Goal: Understand process/instructions

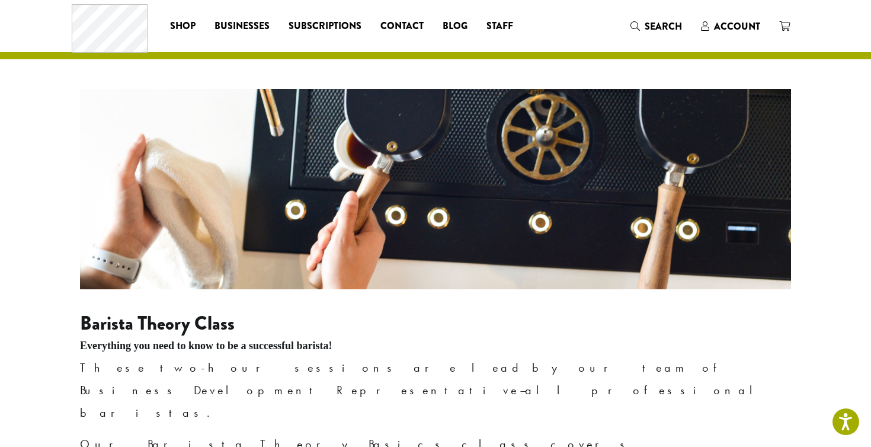
scroll to position [513, 0]
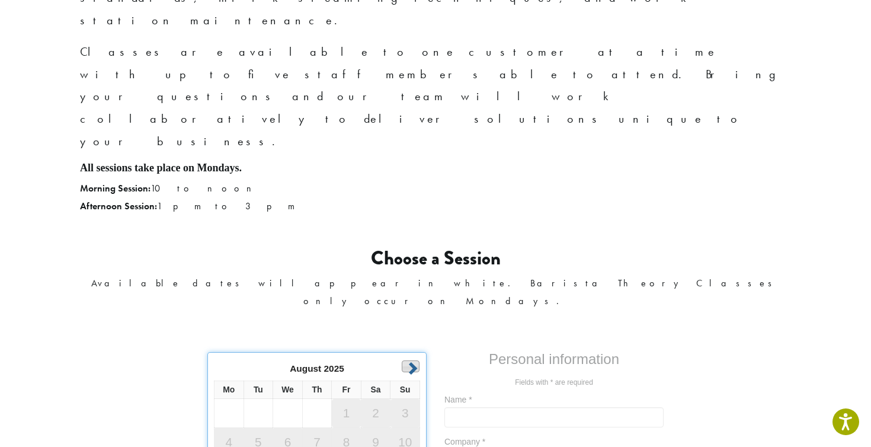
click at [411, 360] on link "Next" at bounding box center [411, 366] width 18 height 12
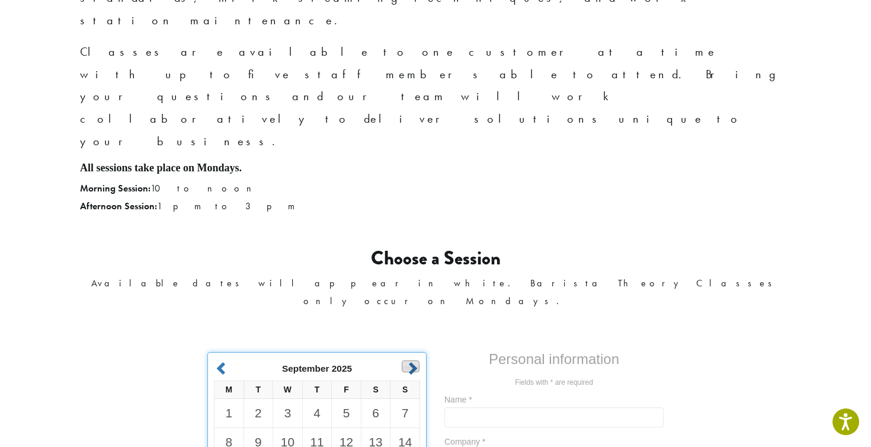
click at [414, 360] on link "Next" at bounding box center [411, 366] width 18 height 12
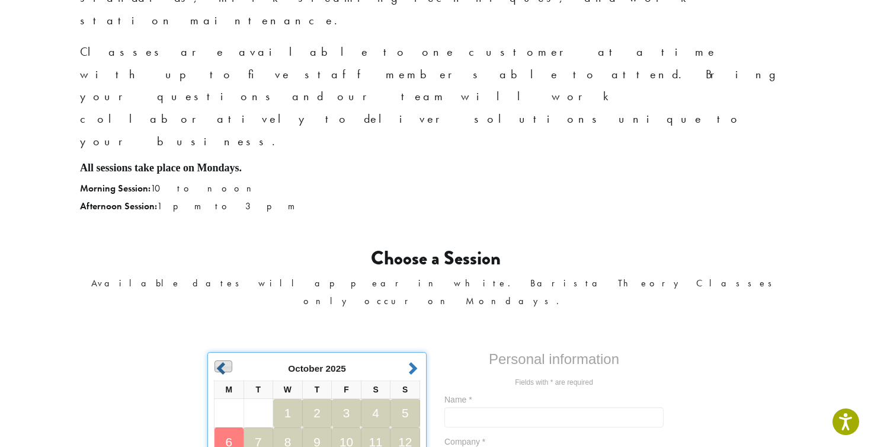
click at [223, 360] on link "Prev" at bounding box center [224, 366] width 18 height 12
click at [410, 360] on link "Next" at bounding box center [411, 366] width 18 height 12
click at [414, 360] on link "Next" at bounding box center [411, 366] width 18 height 12
click at [414, 361] on link "Next" at bounding box center [410, 367] width 18 height 12
click at [220, 360] on link "Prev" at bounding box center [224, 366] width 18 height 12
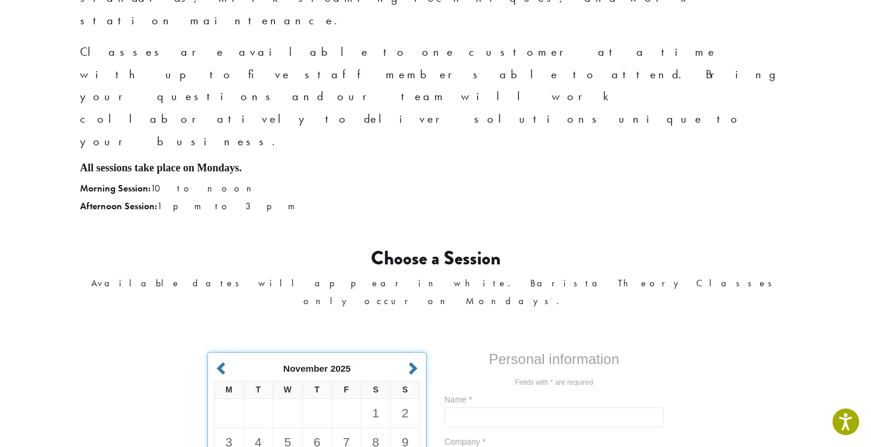
click at [220, 361] on link "Prev" at bounding box center [224, 367] width 18 height 12
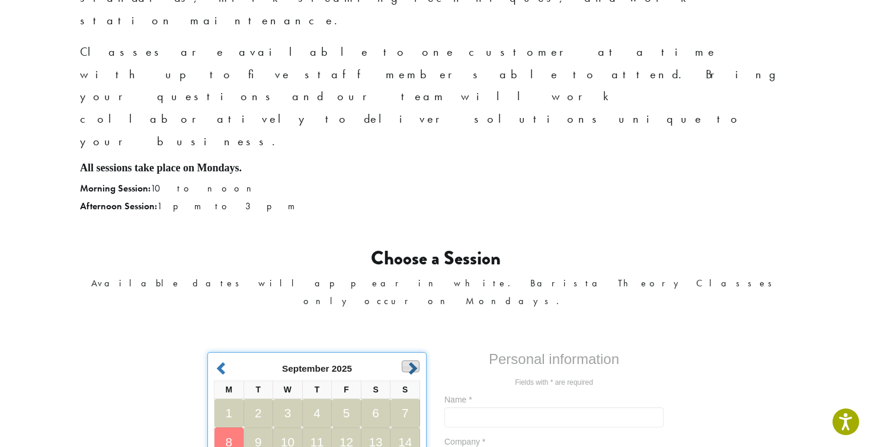
click at [406, 360] on link "Next" at bounding box center [411, 366] width 18 height 12
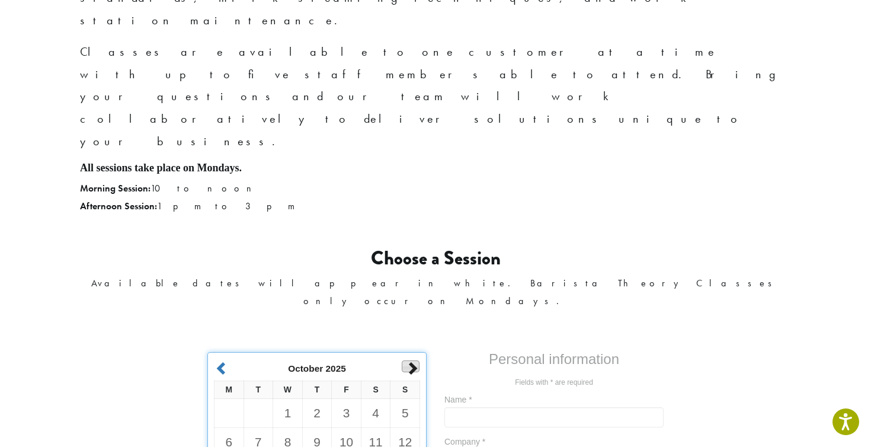
click at [406, 360] on link "Next" at bounding box center [411, 366] width 18 height 12
